Goal: Information Seeking & Learning: Check status

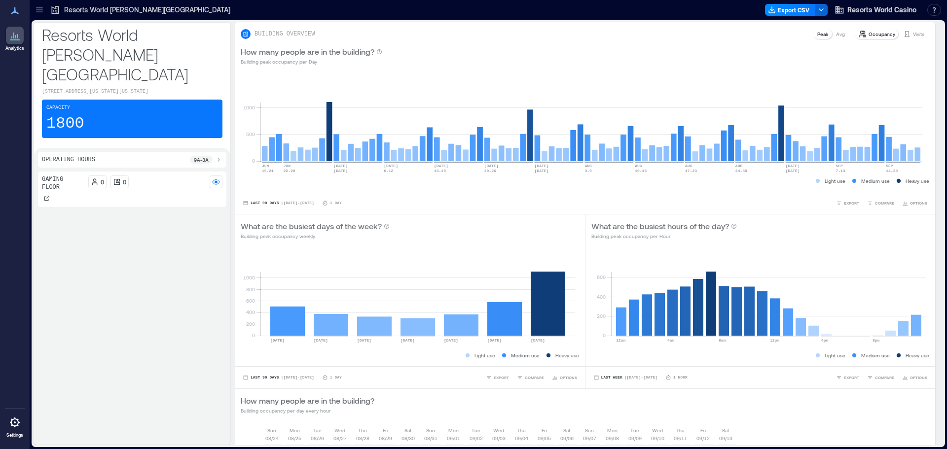
click at [93, 7] on p "Resorts World [PERSON_NAME][GEOGRAPHIC_DATA]" at bounding box center [147, 10] width 166 height 10
click at [913, 36] on p "Visits" at bounding box center [918, 34] width 11 height 8
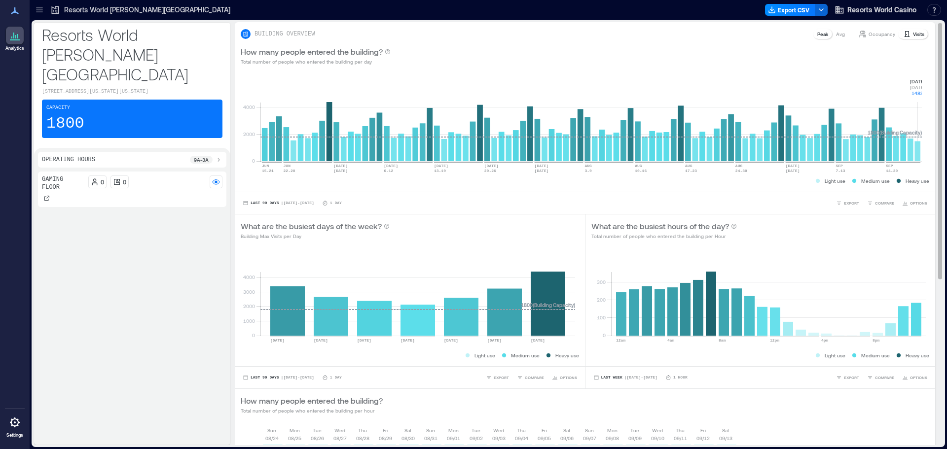
click at [919, 150] on rect at bounding box center [590, 119] width 661 height 84
drag, startPoint x: 910, startPoint y: 73, endPoint x: 922, endPoint y: 97, distance: 26.7
click at [922, 97] on div "0 2000 4000 [DATE]-[DATE] JUN [DATE]-[DATE] [DATE] [DATE] 6-[DATE] [DATE]-[DATE…" at bounding box center [585, 131] width 700 height 120
copy g "[DATE] [DATE] 1483"
